Goal: Task Accomplishment & Management: Manage account settings

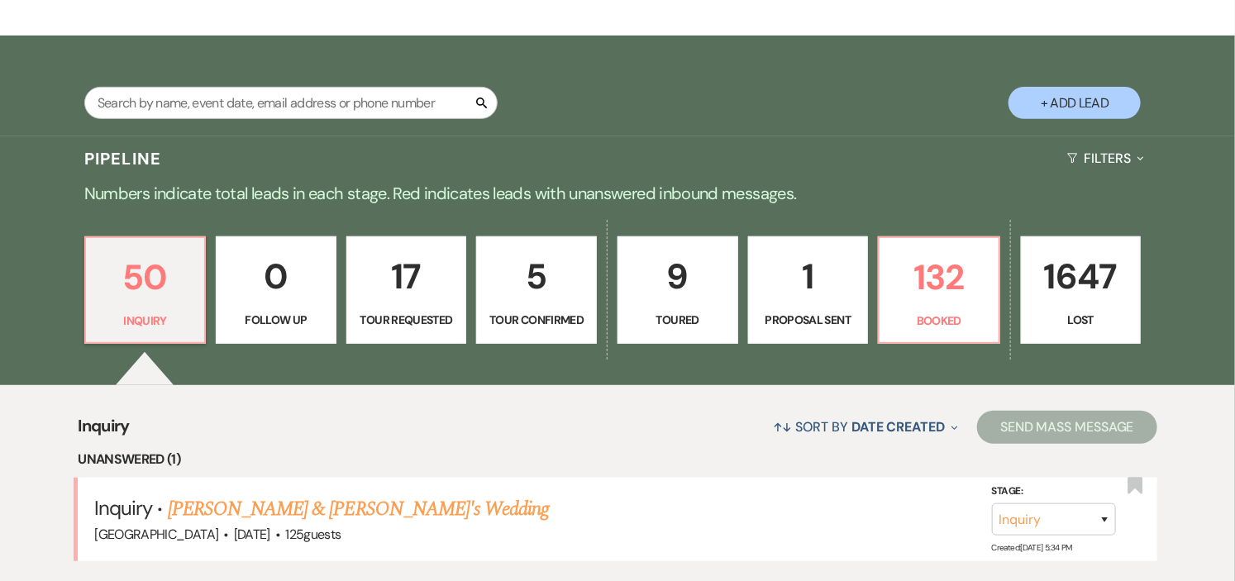
scroll to position [367, 0]
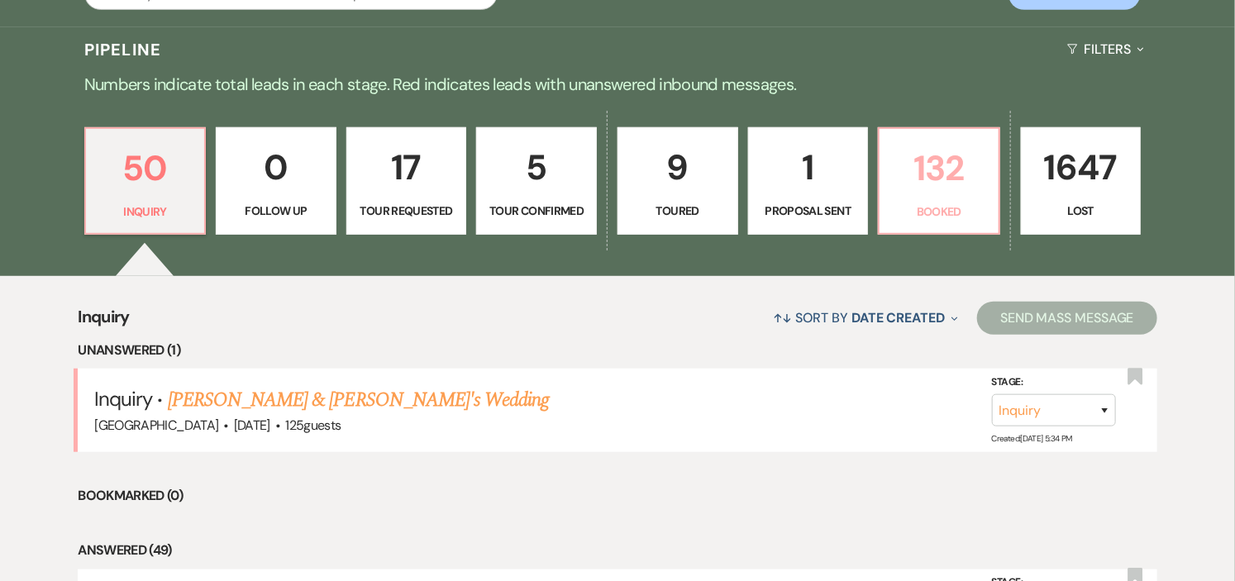
click at [928, 212] on p "Booked" at bounding box center [939, 212] width 99 height 18
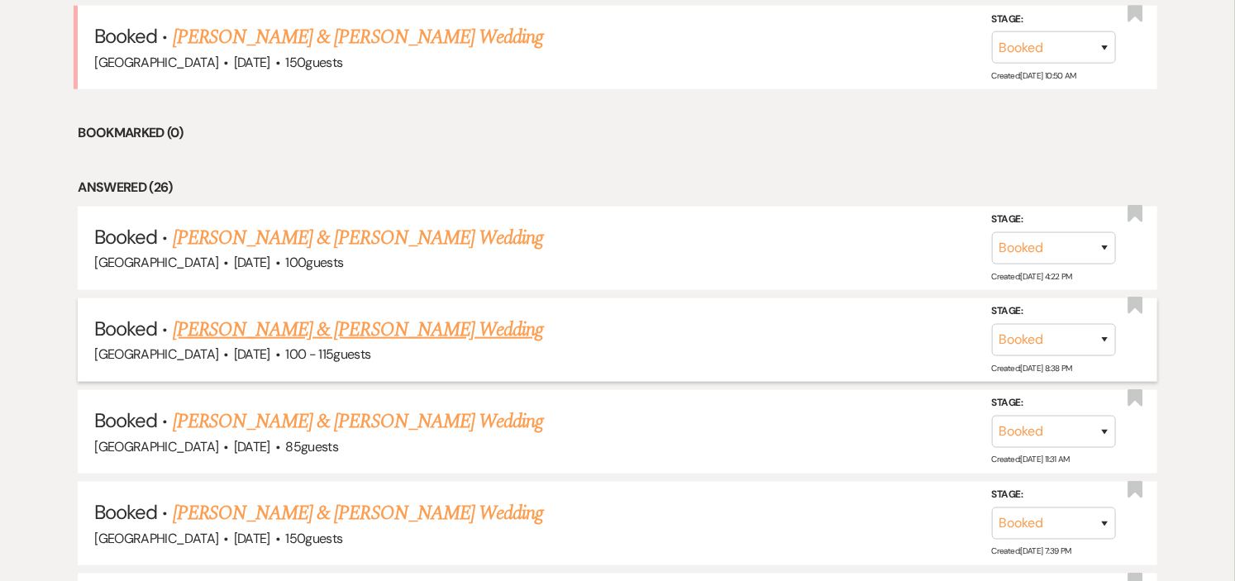
scroll to position [734, 0]
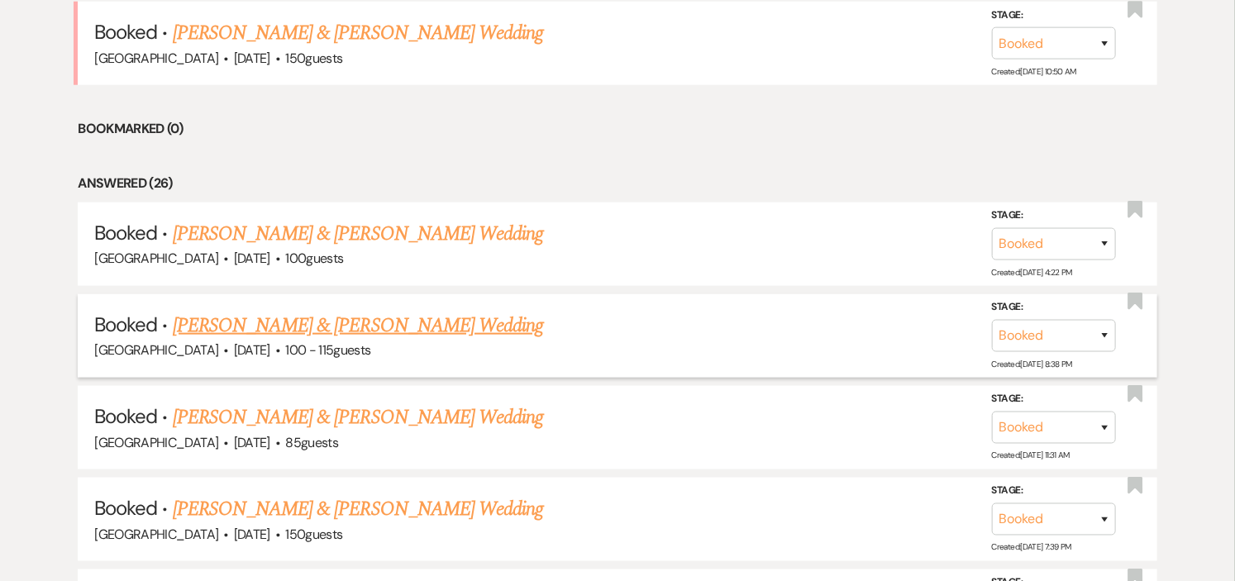
click at [369, 311] on link "[PERSON_NAME] & [PERSON_NAME] Wedding" at bounding box center [358, 326] width 370 height 30
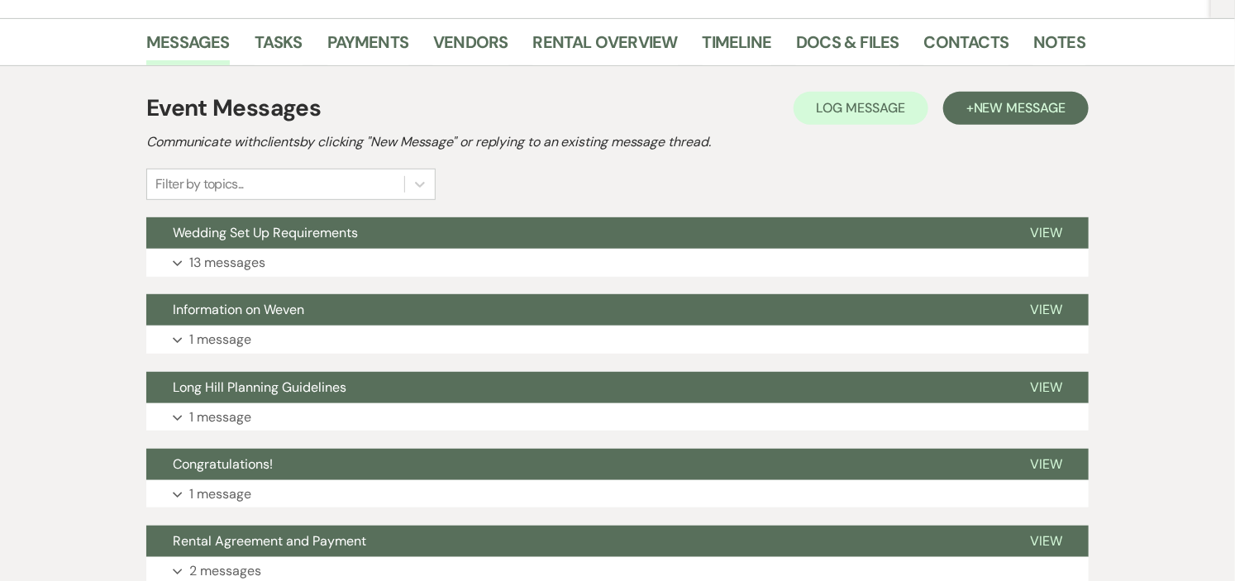
scroll to position [275, 0]
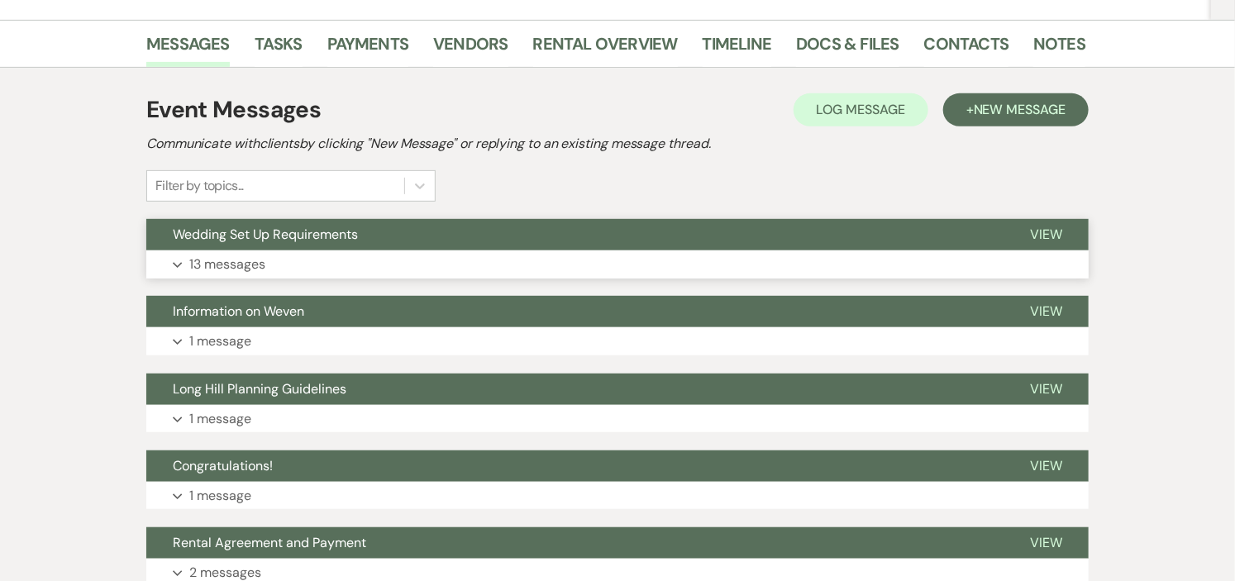
click at [393, 233] on button "Wedding Set Up Requirements" at bounding box center [574, 234] width 857 height 31
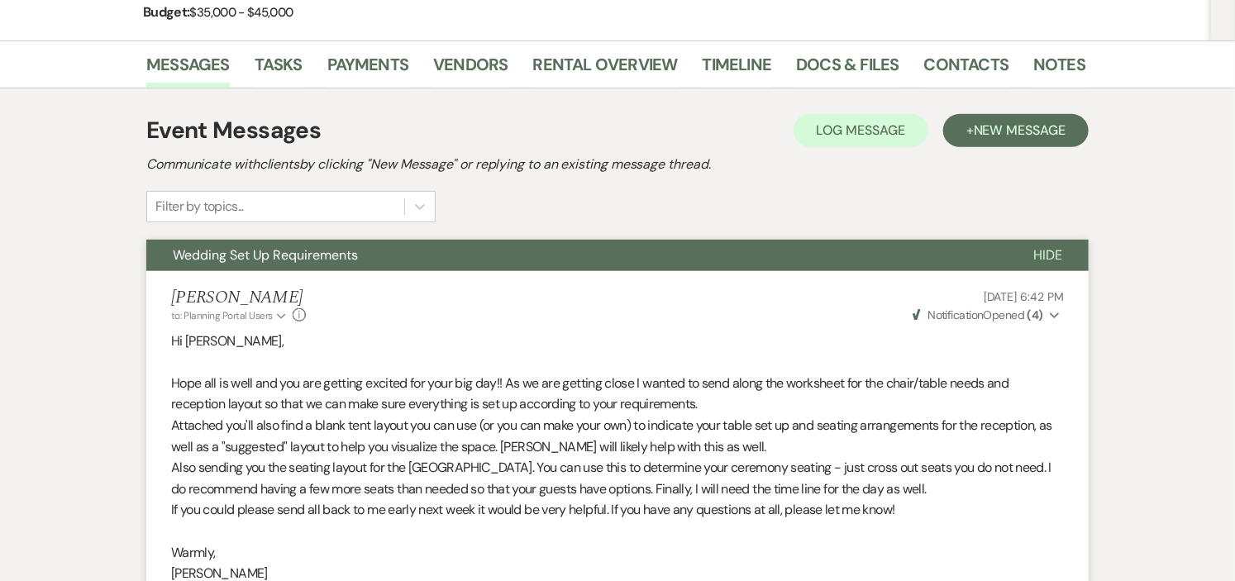
scroll to position [0, 0]
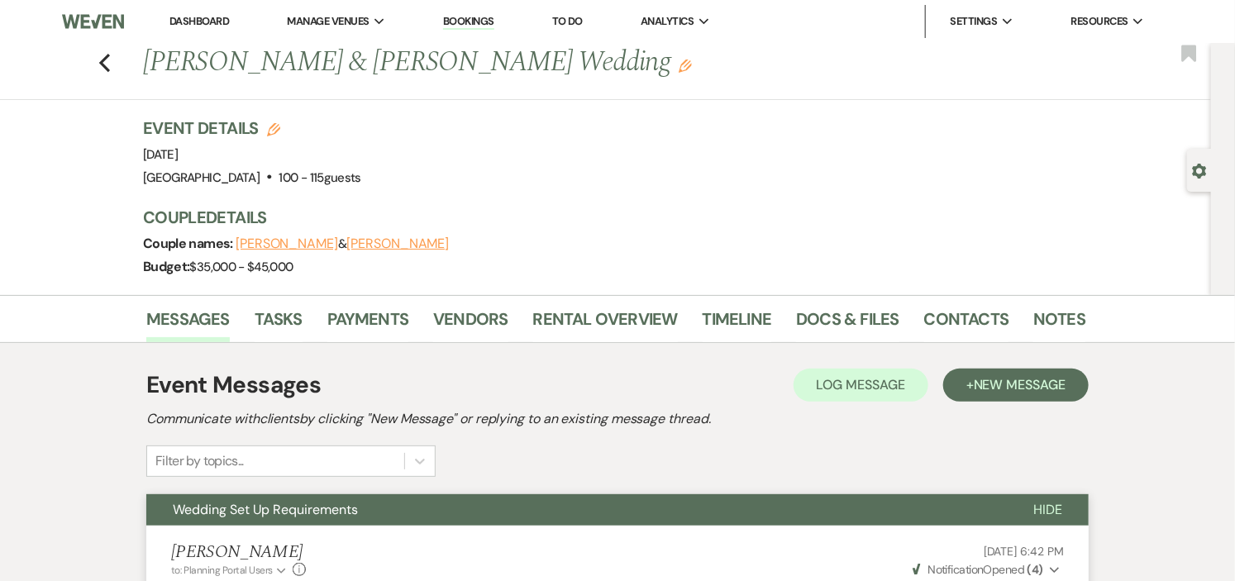
click at [187, 19] on link "Dashboard" at bounding box center [199, 21] width 60 height 14
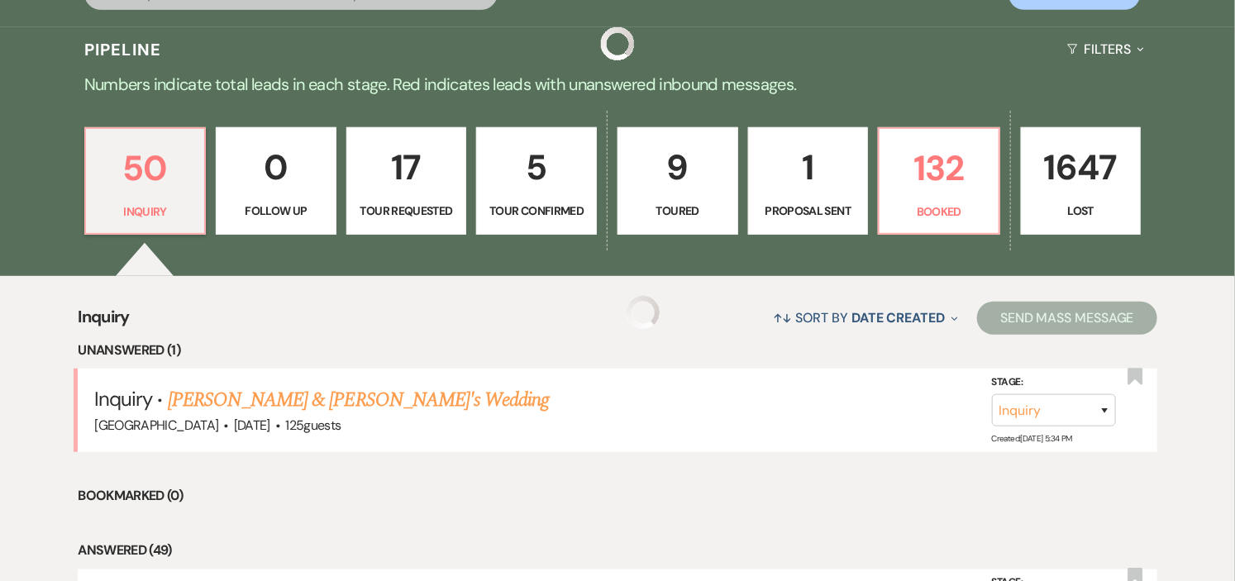
scroll to position [642, 0]
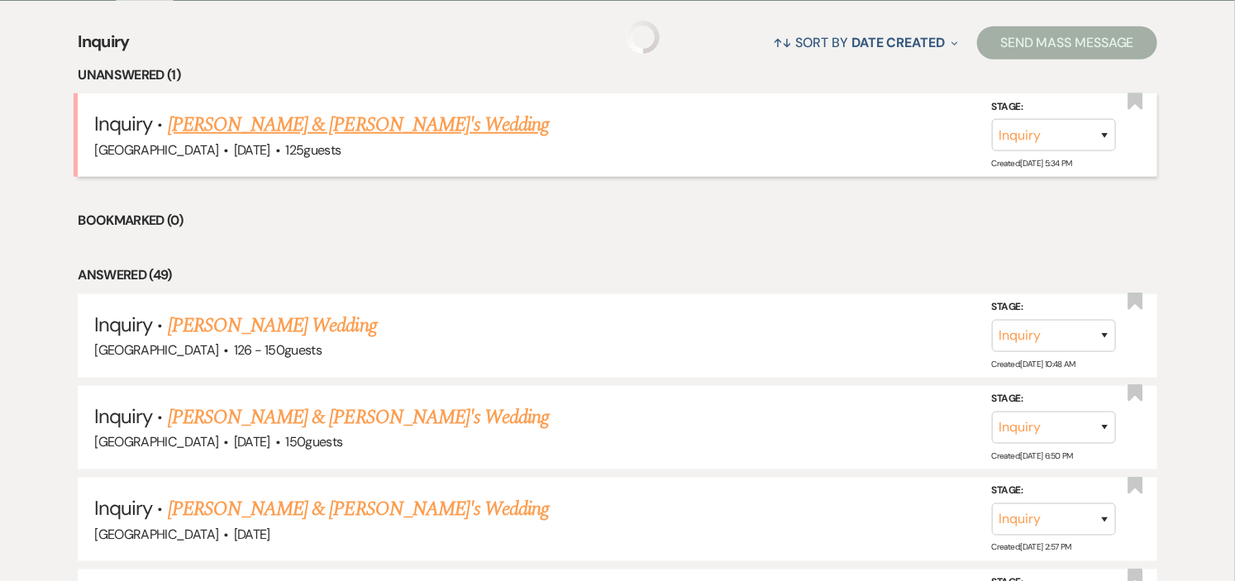
click at [281, 122] on link "[PERSON_NAME] & [PERSON_NAME]'s Wedding" at bounding box center [359, 125] width 382 height 30
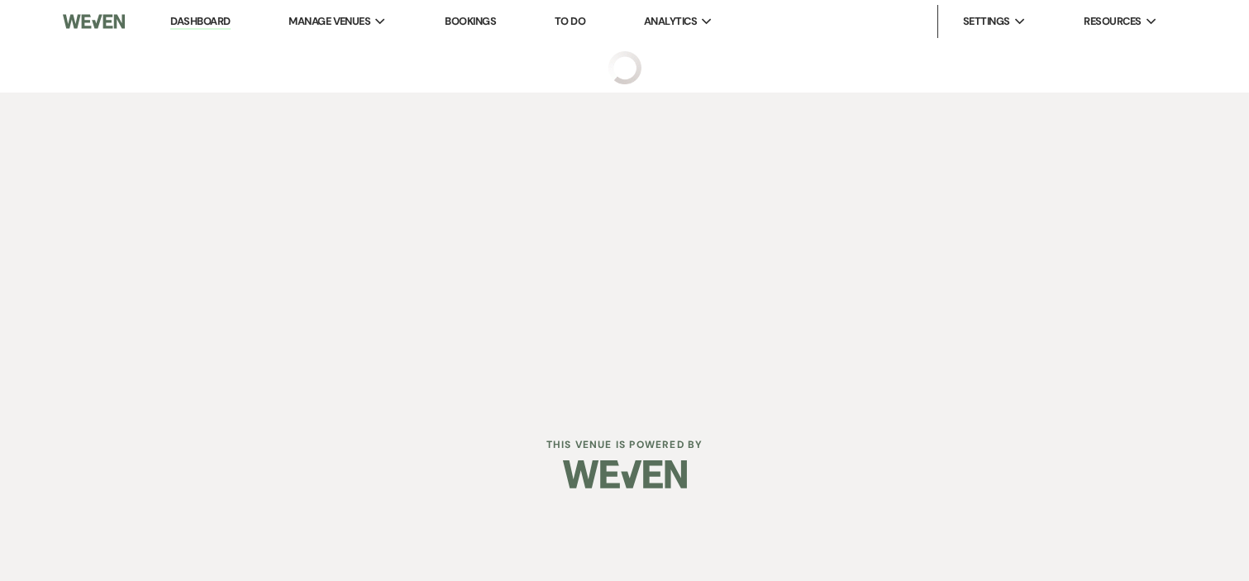
select select "5"
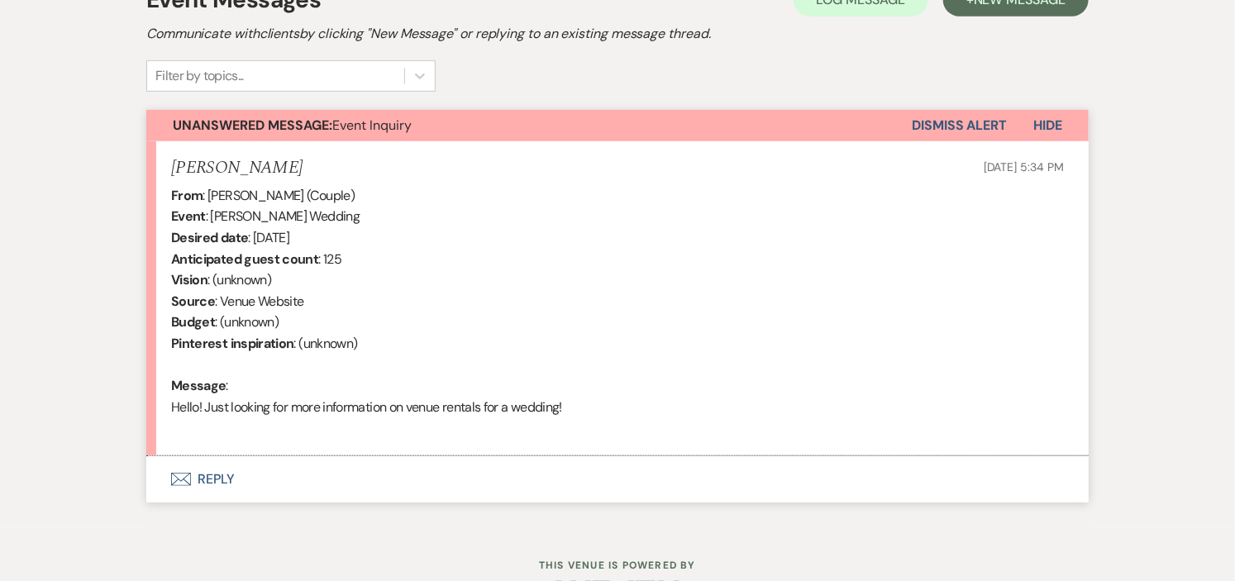
scroll to position [479, 0]
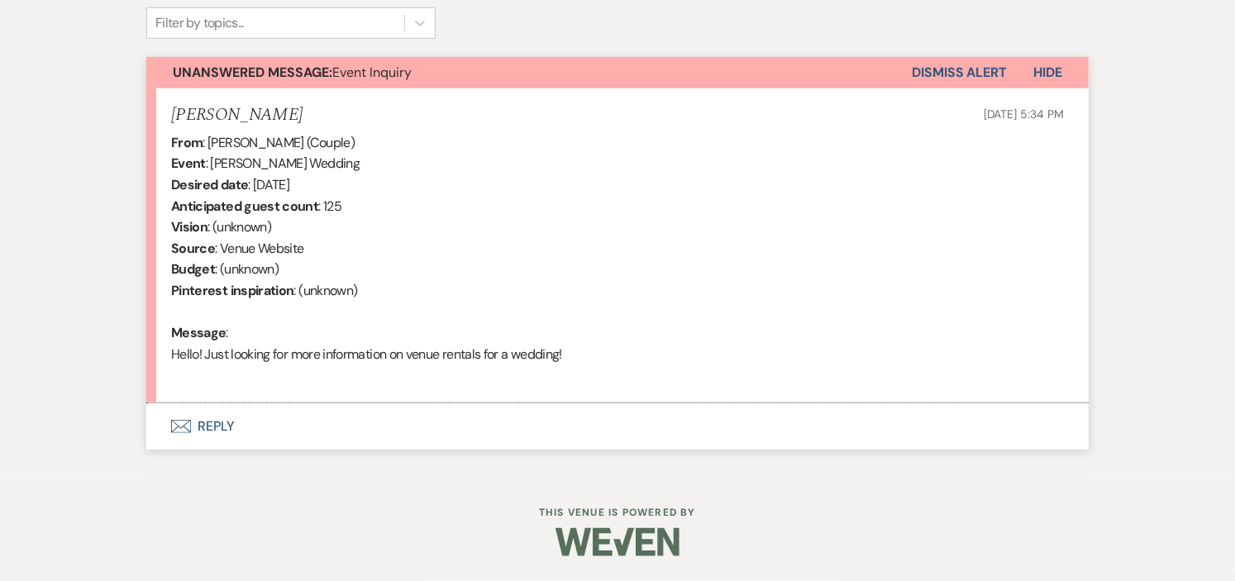
click at [223, 430] on button "Envelope Reply" at bounding box center [617, 426] width 942 height 46
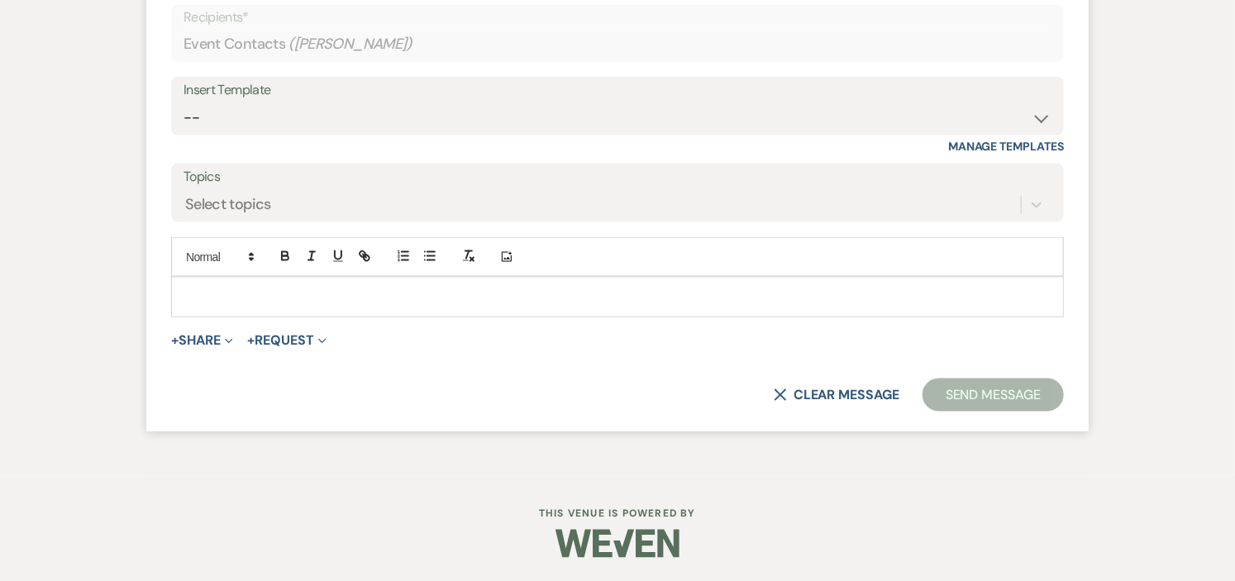
scroll to position [942, 0]
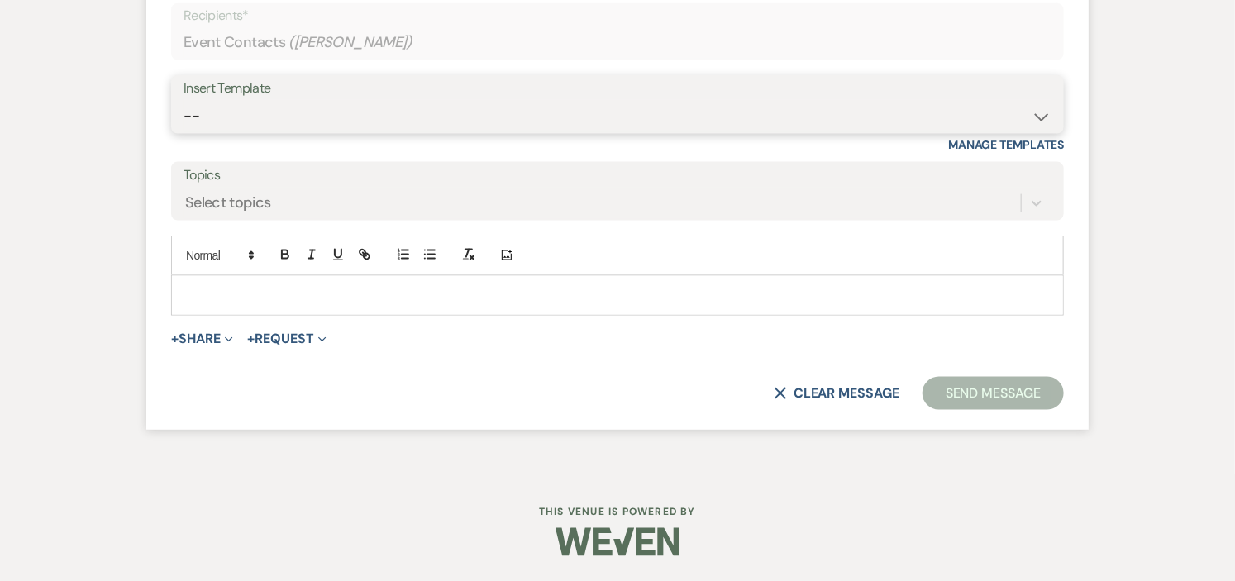
click at [1047, 118] on select "-- Weven Planning Portal Introduction (Booked Events) Initial Inquiry Response …" at bounding box center [618, 116] width 868 height 32
select select "600"
click at [184, 100] on select "-- Weven Planning Portal Introduction (Booked Events) Initial Inquiry Response …" at bounding box center [618, 116] width 868 height 32
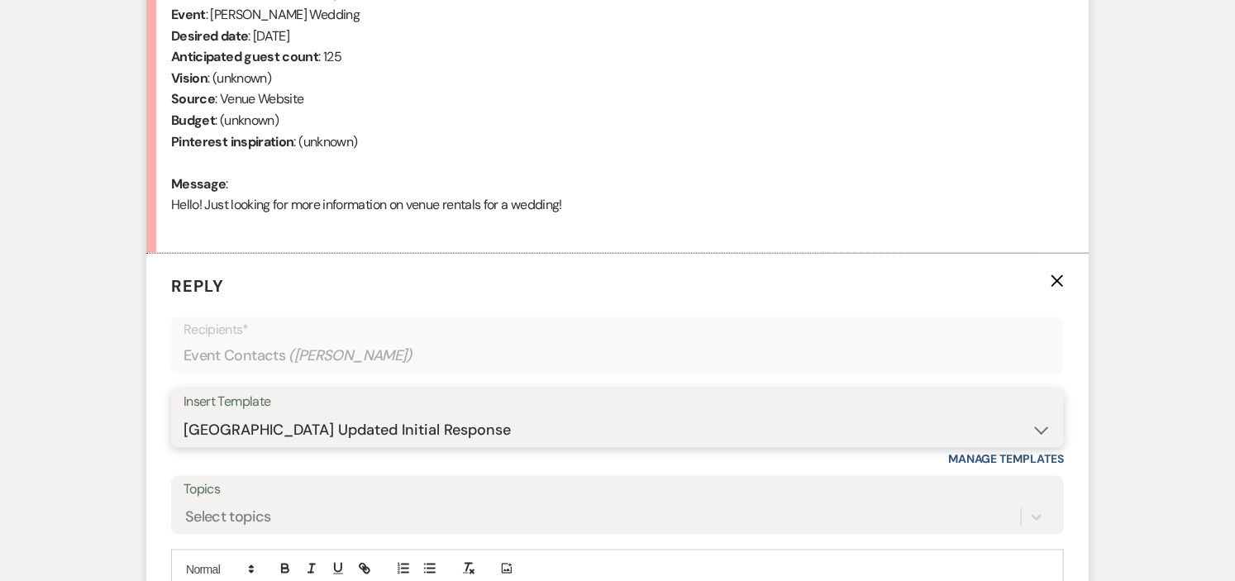
scroll to position [653, 0]
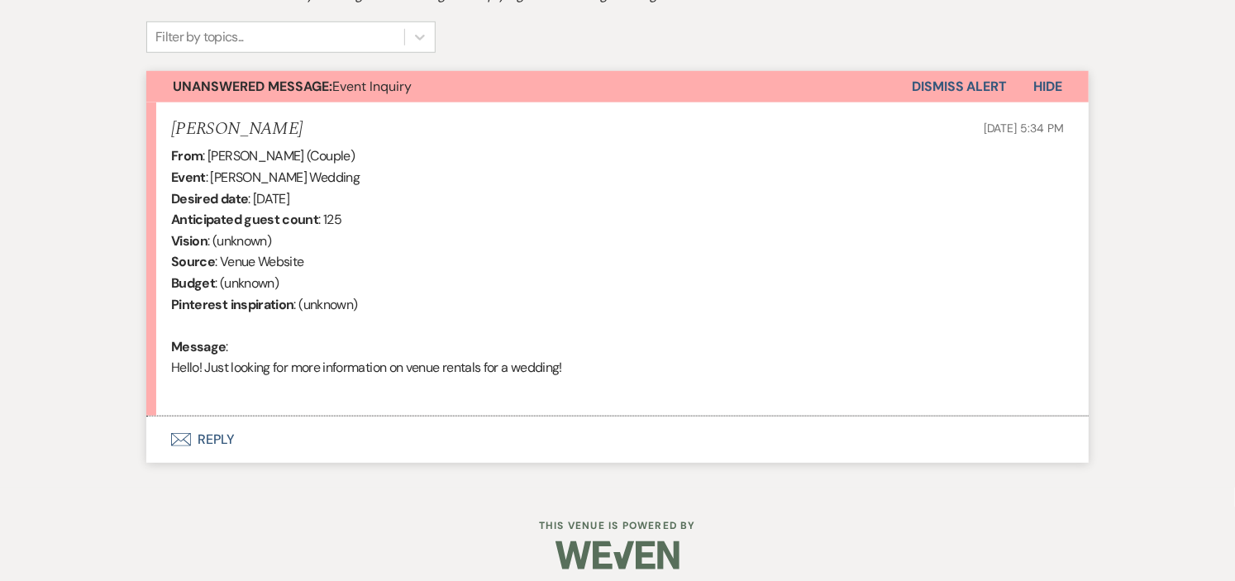
scroll to position [557, 0]
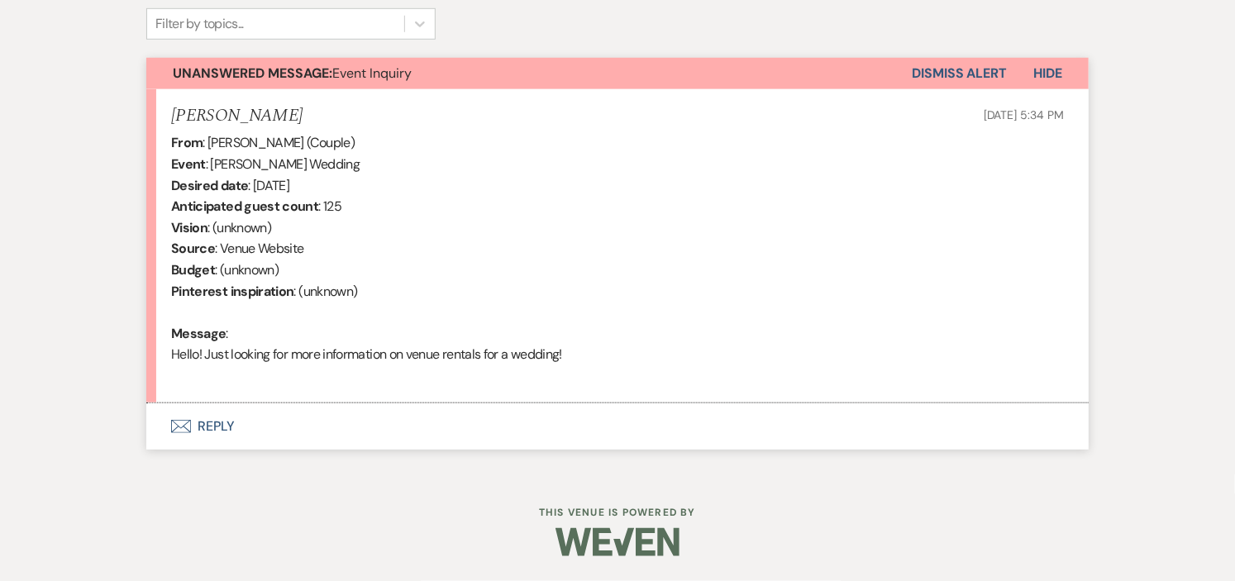
click at [212, 426] on button "Envelope Reply" at bounding box center [617, 426] width 942 height 46
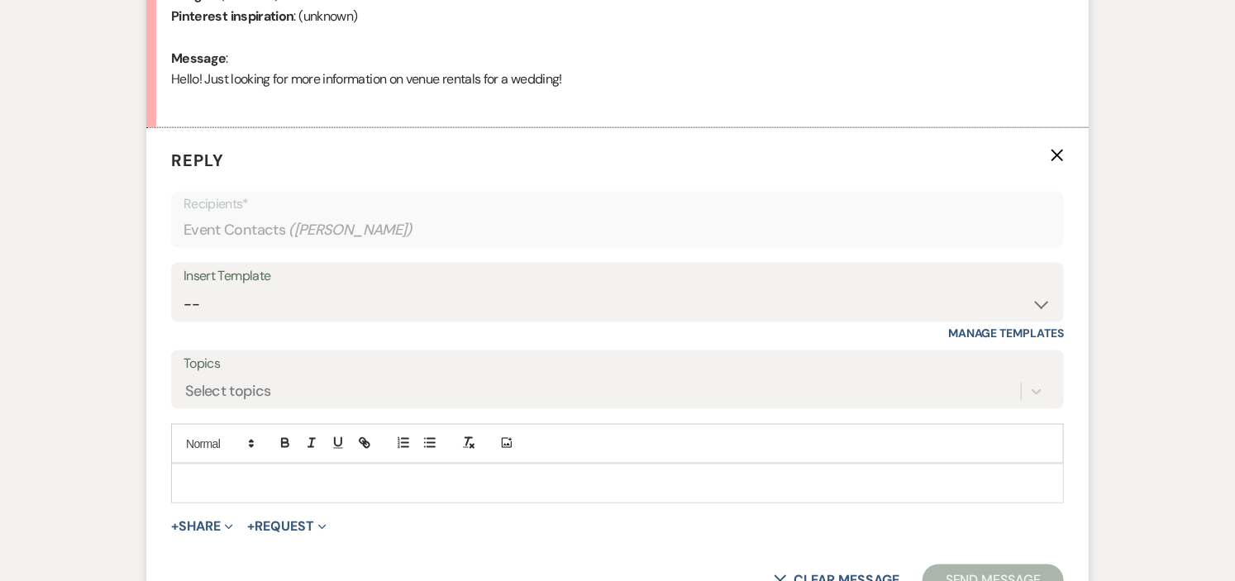
scroll to position [841, 0]
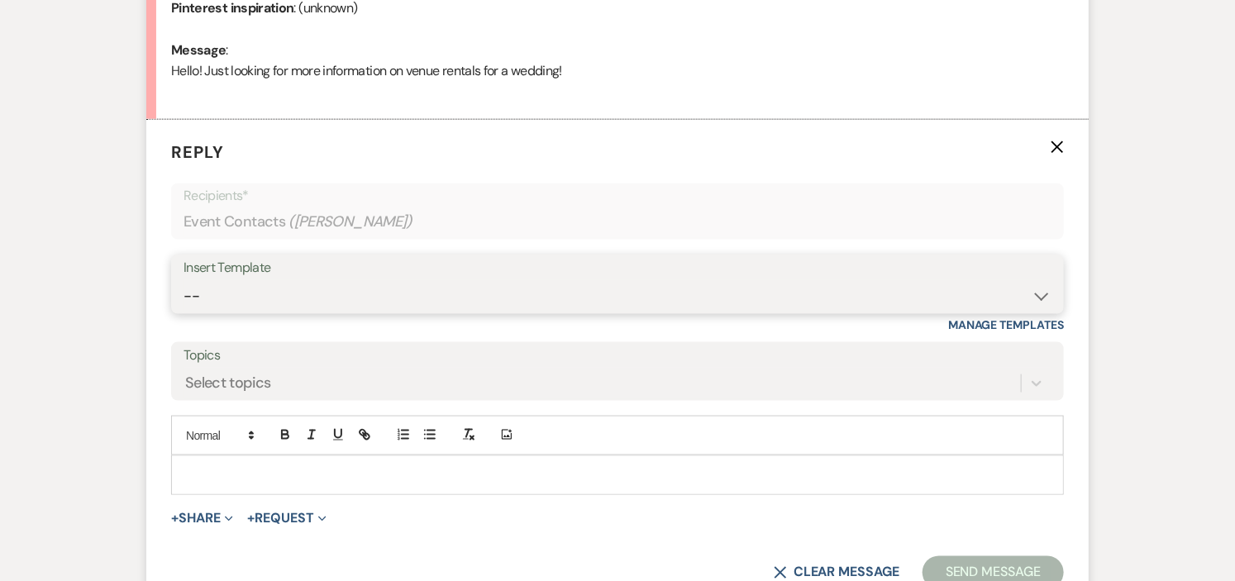
click at [1037, 289] on select "-- Weven Planning Portal Introduction (Booked Events) Initial Inquiry Response …" at bounding box center [618, 296] width 868 height 32
select select "600"
click at [184, 280] on select "-- Weven Planning Portal Introduction (Booked Events) Initial Inquiry Response …" at bounding box center [618, 296] width 868 height 32
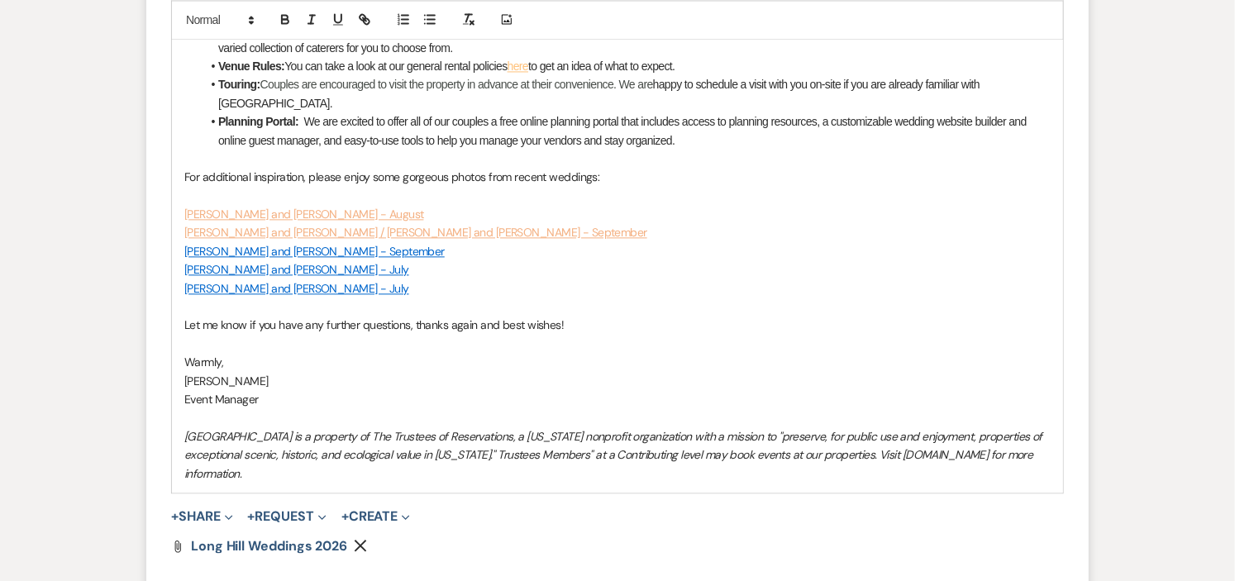
scroll to position [1667, 0]
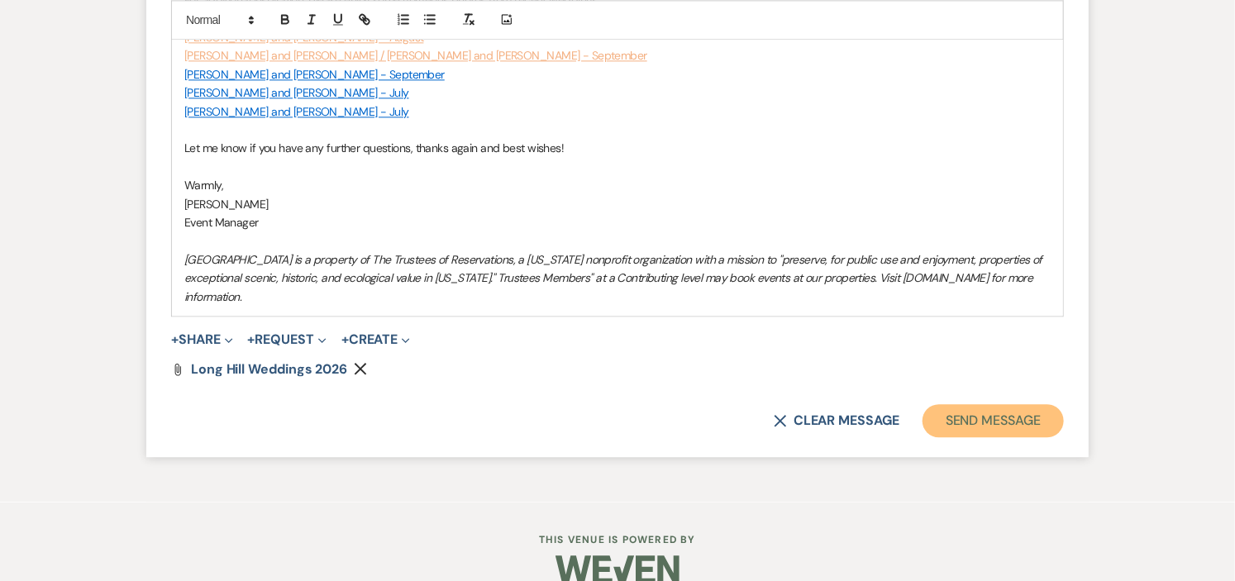
click at [988, 407] on button "Send Message" at bounding box center [993, 420] width 141 height 33
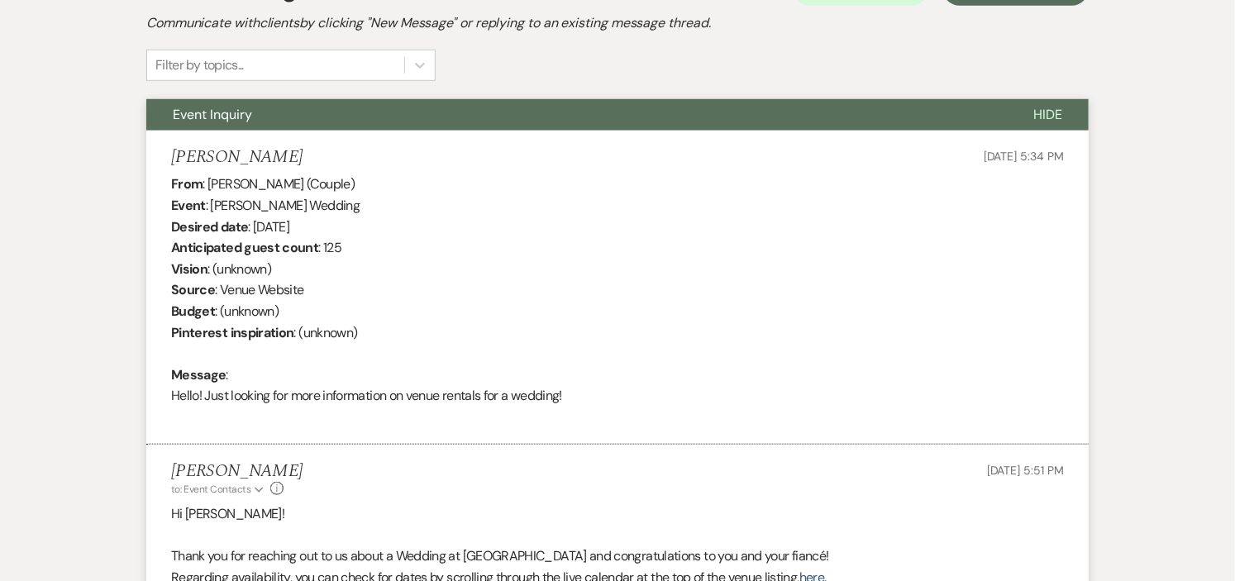
scroll to position [0, 0]
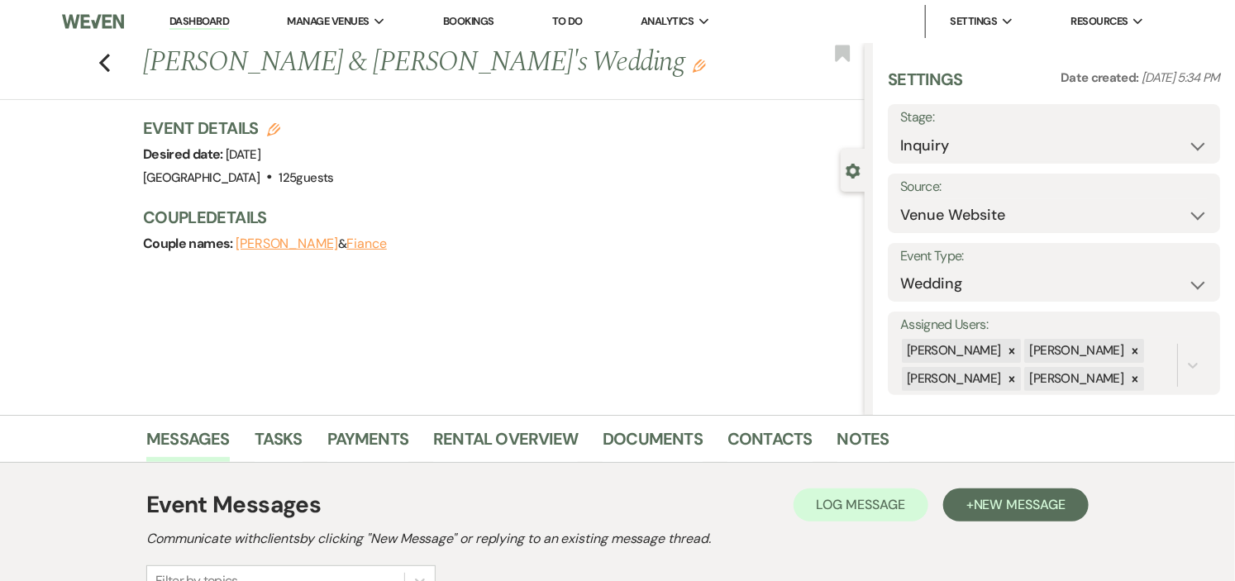
click at [209, 21] on link "Dashboard" at bounding box center [199, 22] width 60 height 16
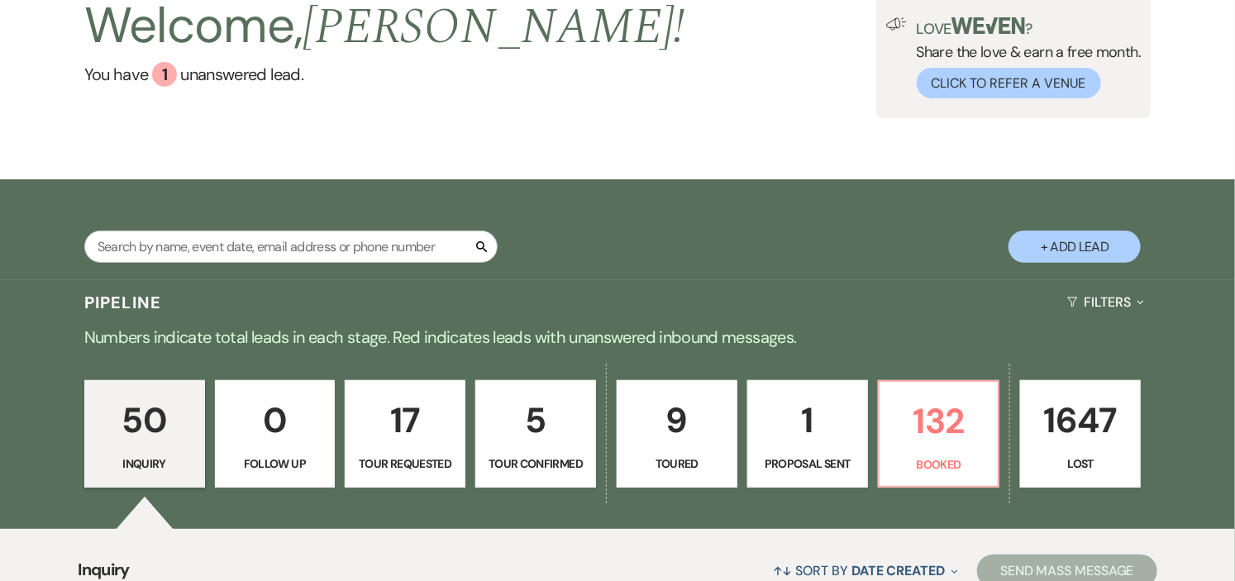
scroll to position [367, 0]
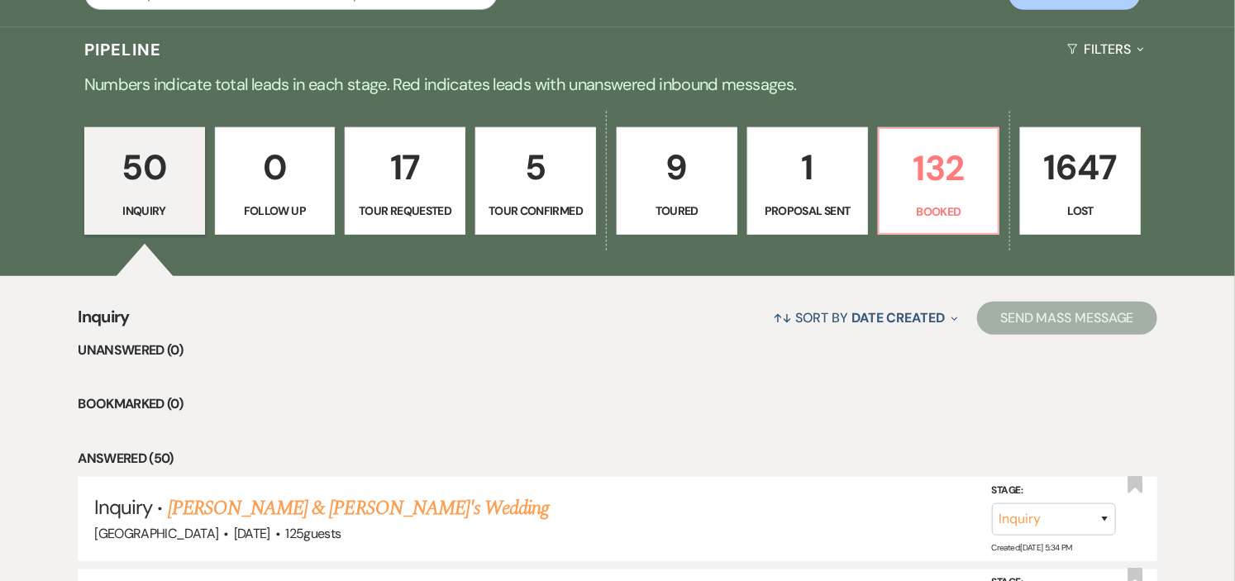
click at [696, 203] on p "Toured" at bounding box center [676, 211] width 99 height 18
select select "5"
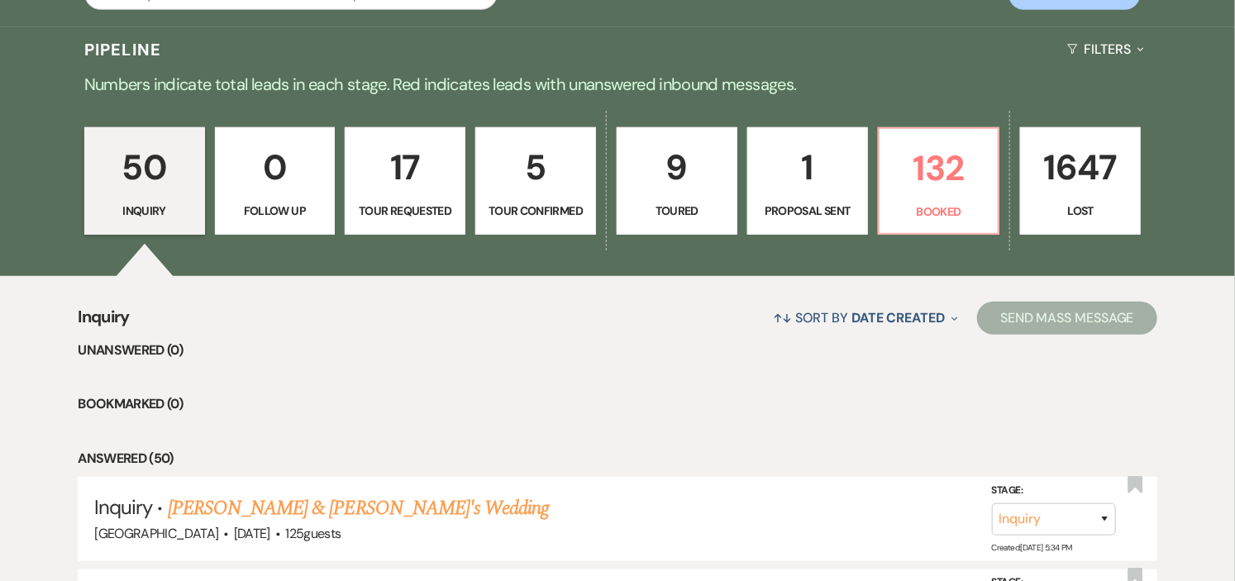
select select "5"
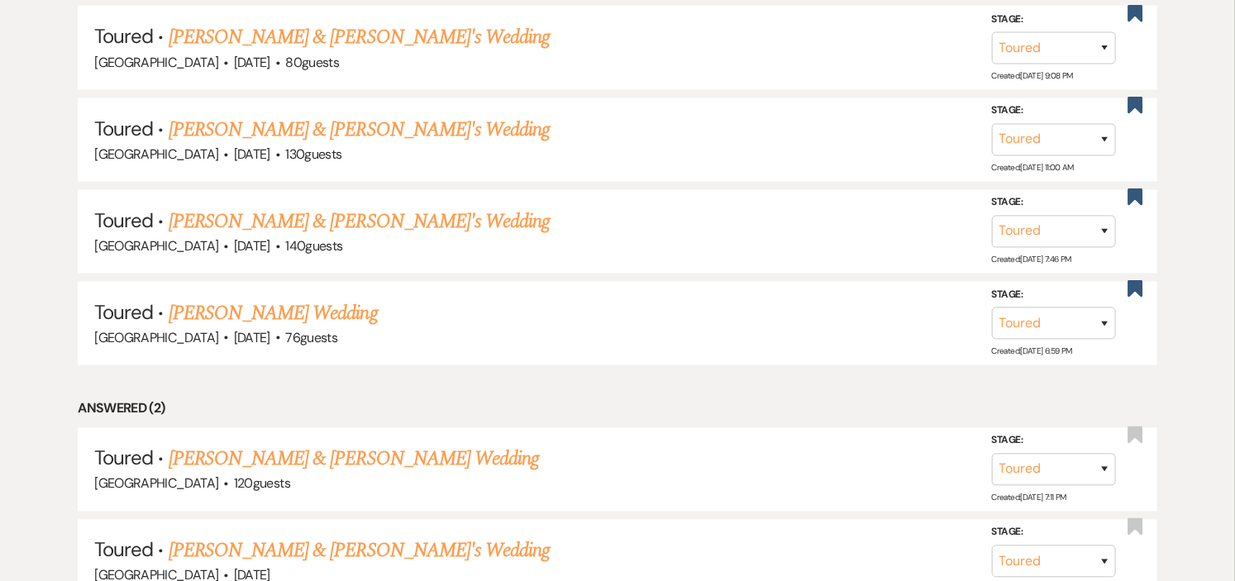
scroll to position [1102, 0]
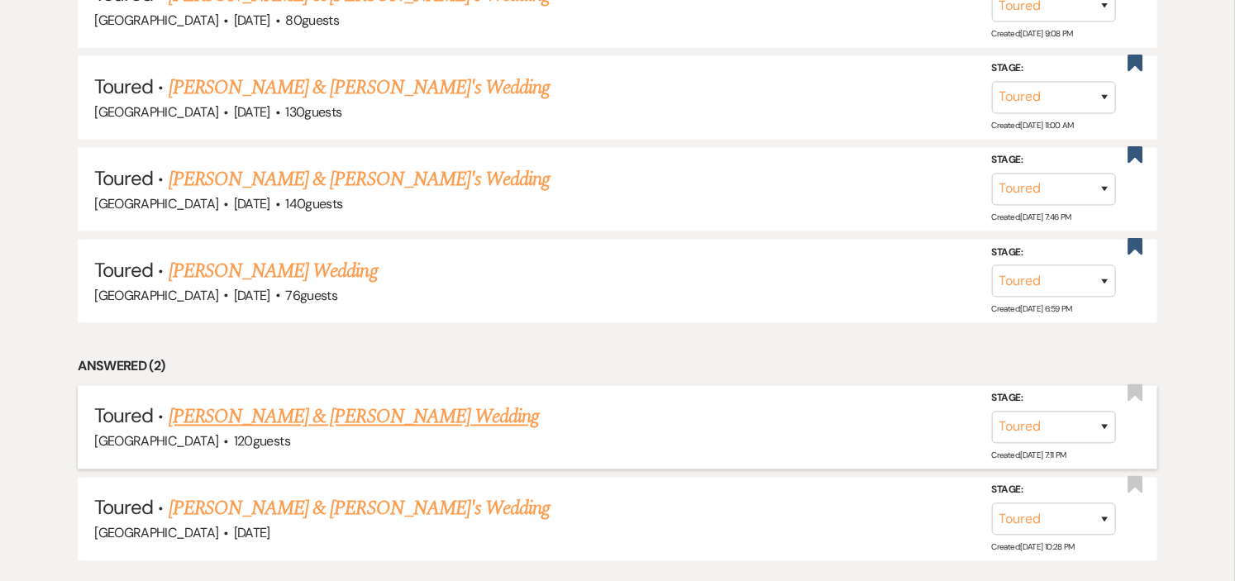
click at [308, 414] on link "Shannon Youngberg & Ryan's Wedding" at bounding box center [354, 418] width 370 height 30
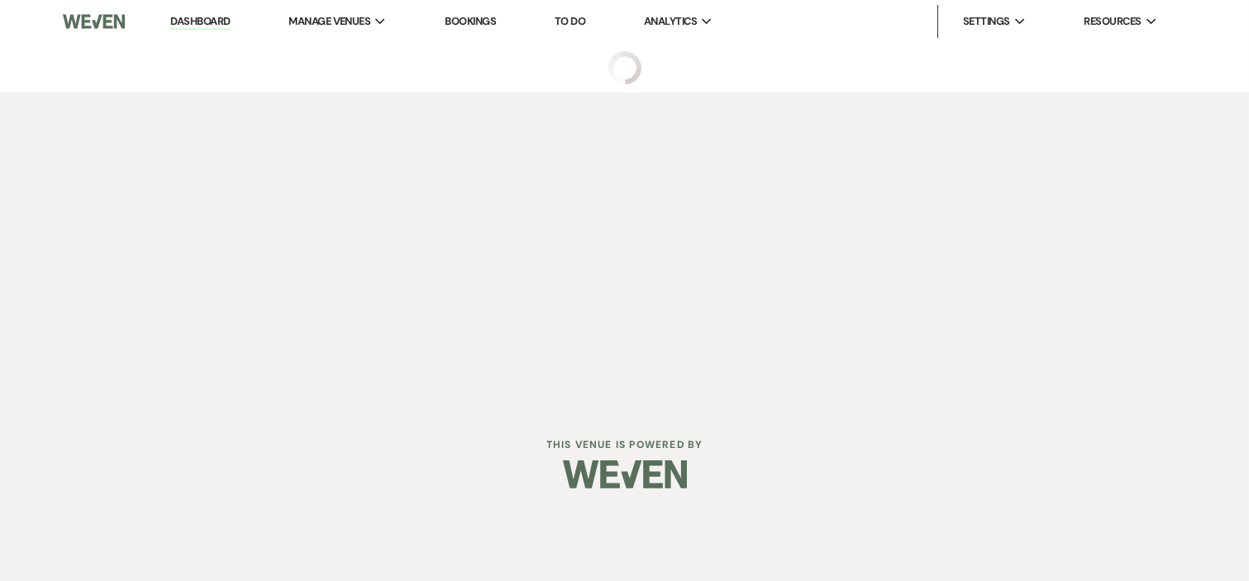
select select "5"
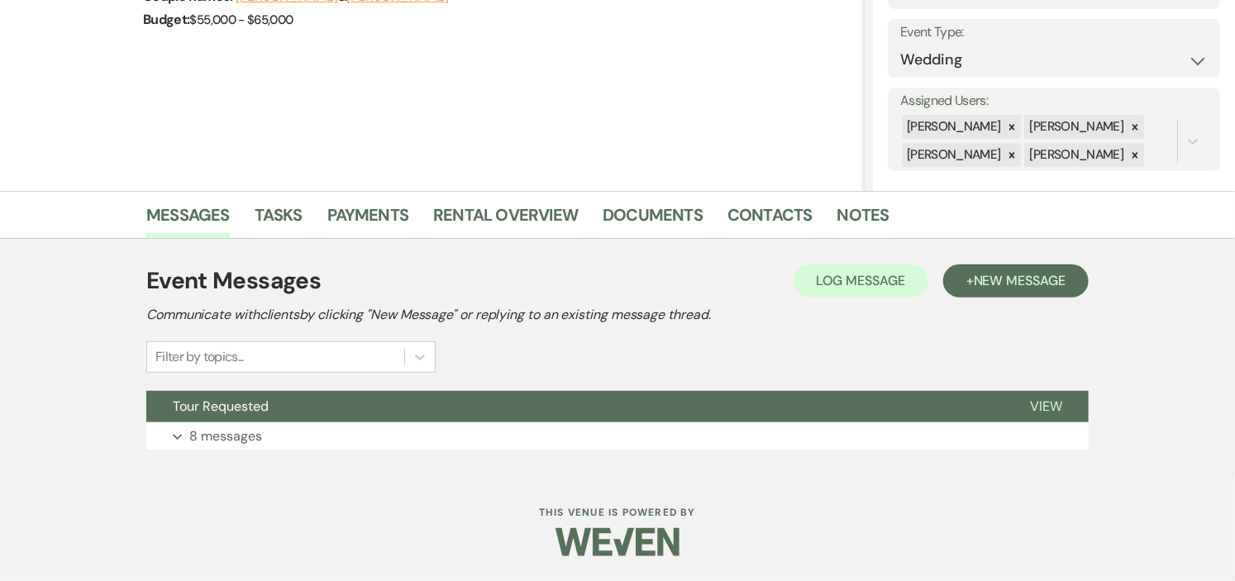
click at [308, 414] on button "Tour Requested" at bounding box center [574, 406] width 857 height 31
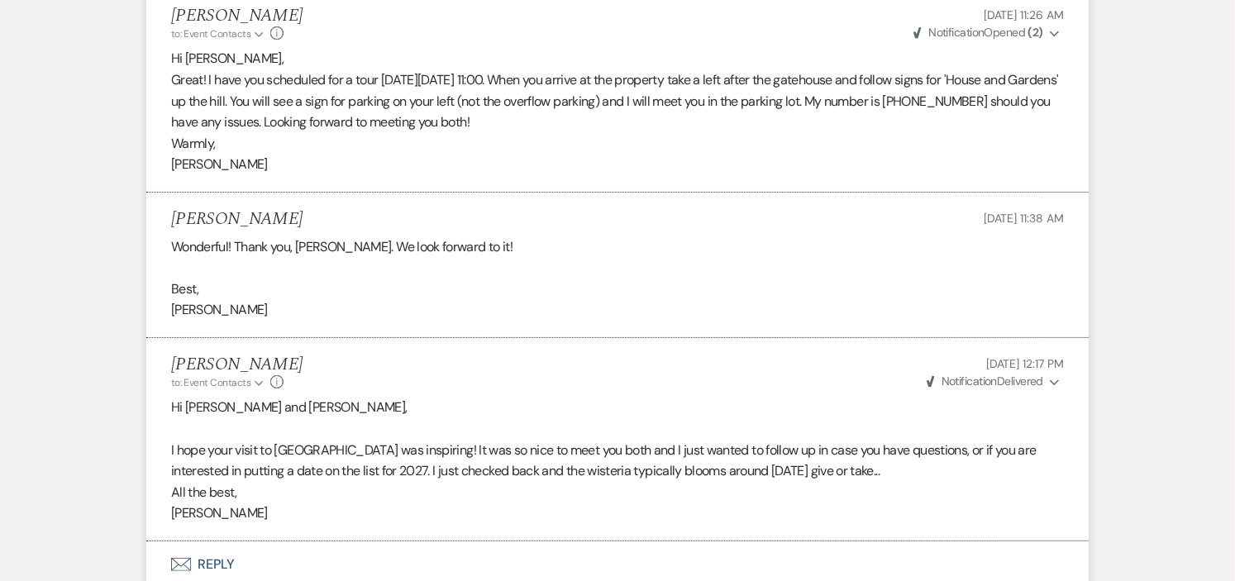
scroll to position [2821, 0]
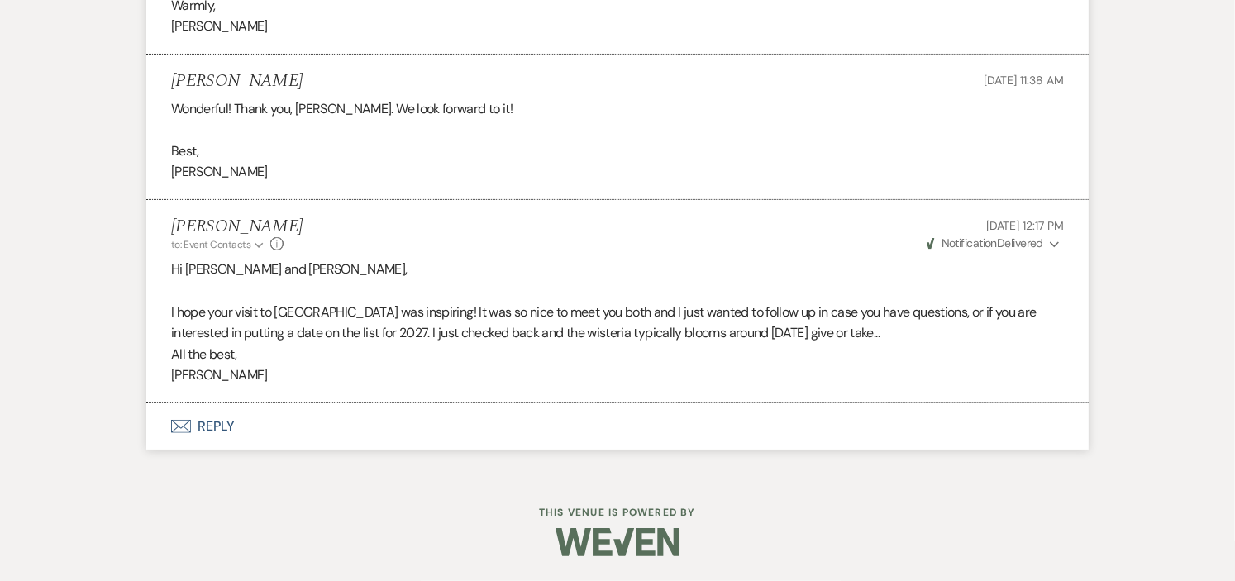
click at [1052, 242] on icon "Expand" at bounding box center [1055, 245] width 10 height 12
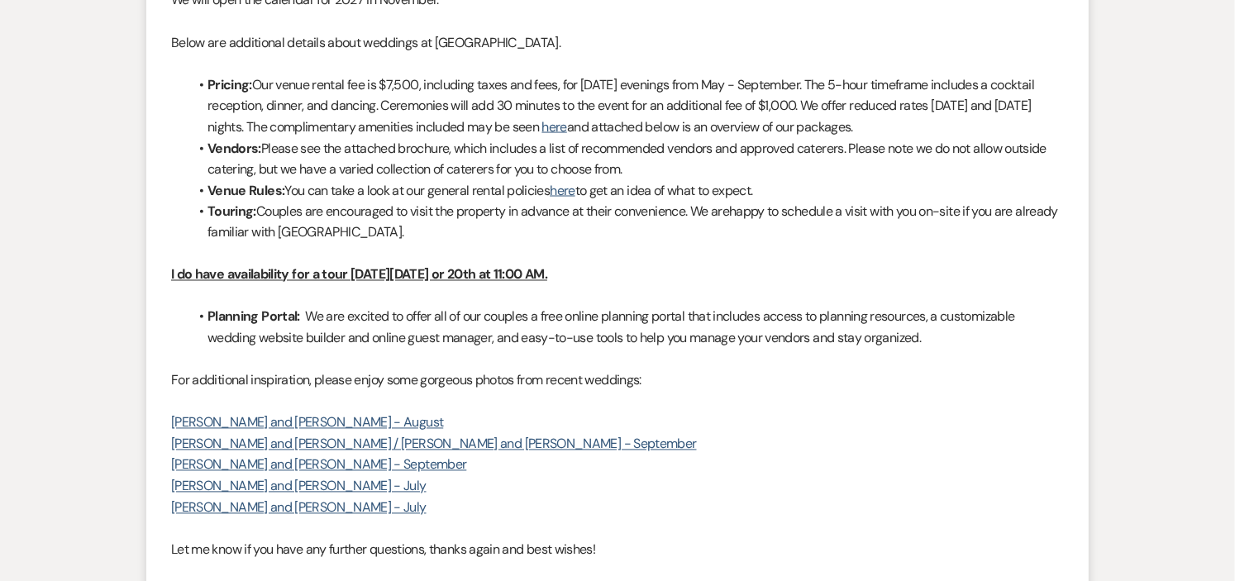
scroll to position [0, 0]
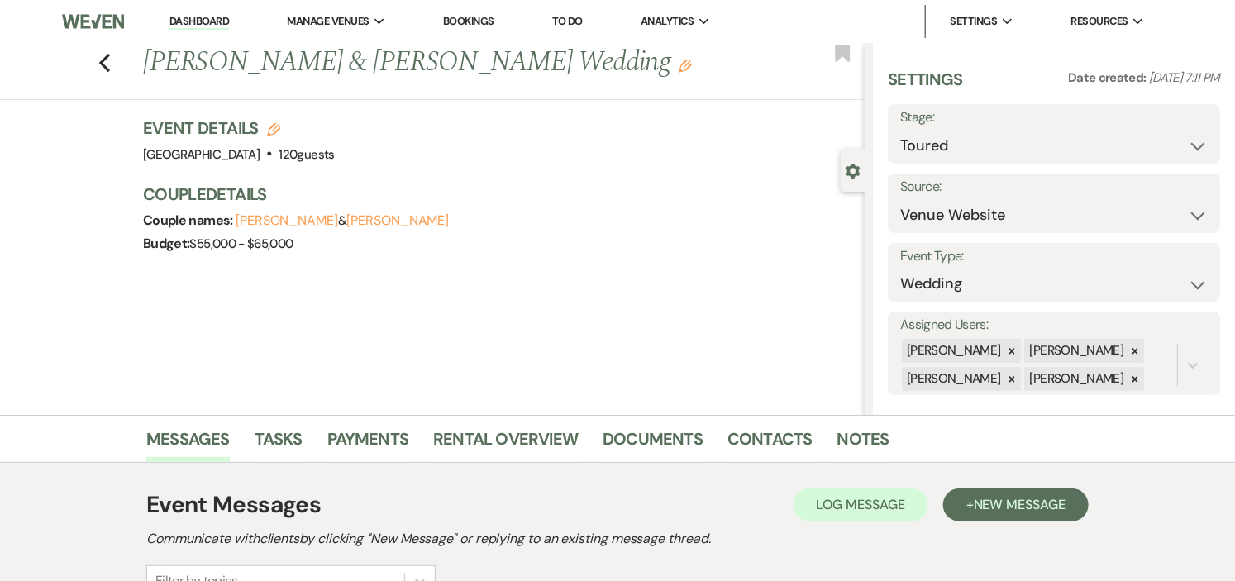
click at [175, 21] on link "Dashboard" at bounding box center [199, 22] width 60 height 16
